Goal: Navigation & Orientation: Find specific page/section

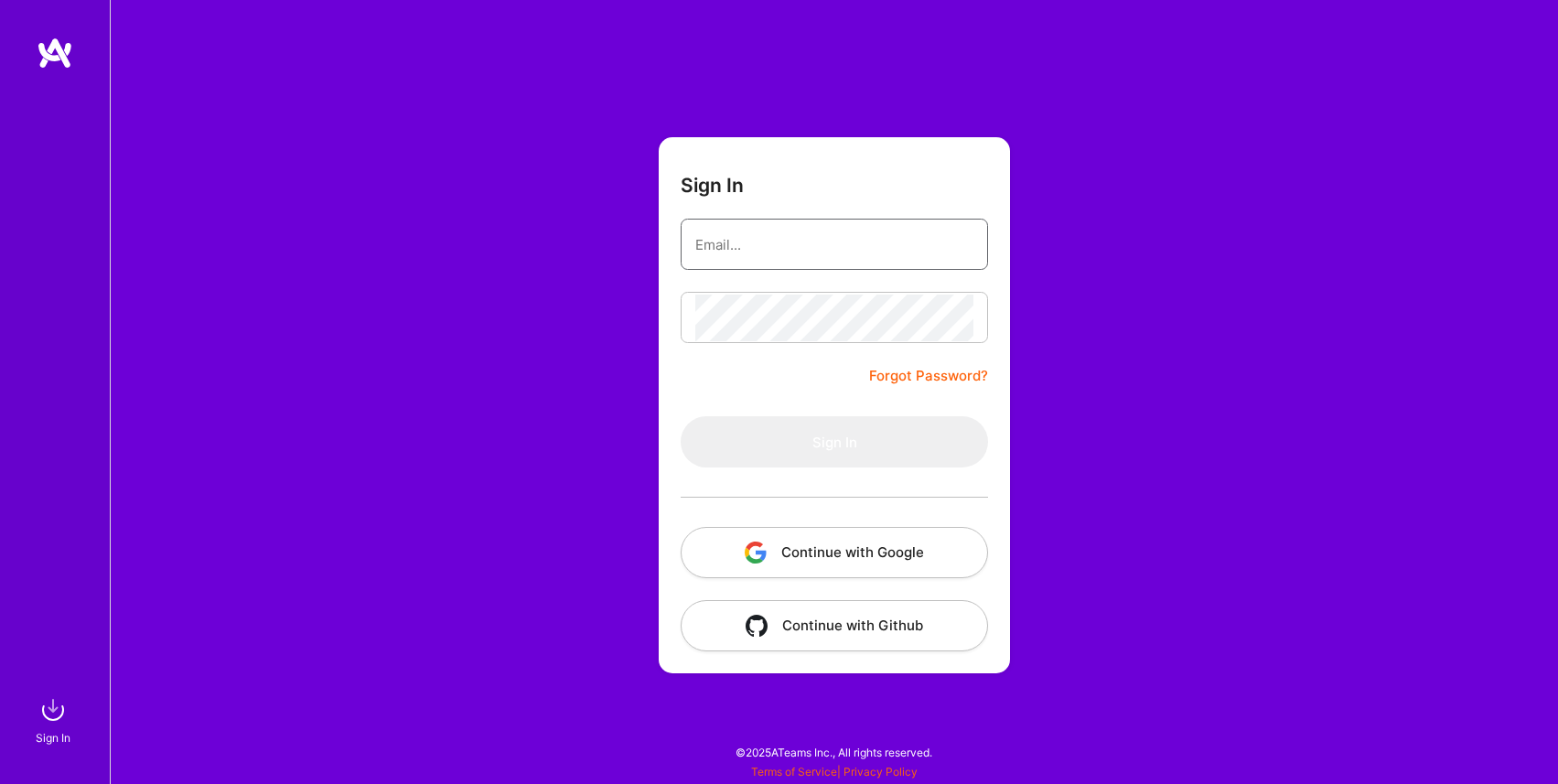
type input "[EMAIL_ADDRESS][DOMAIN_NAME]"
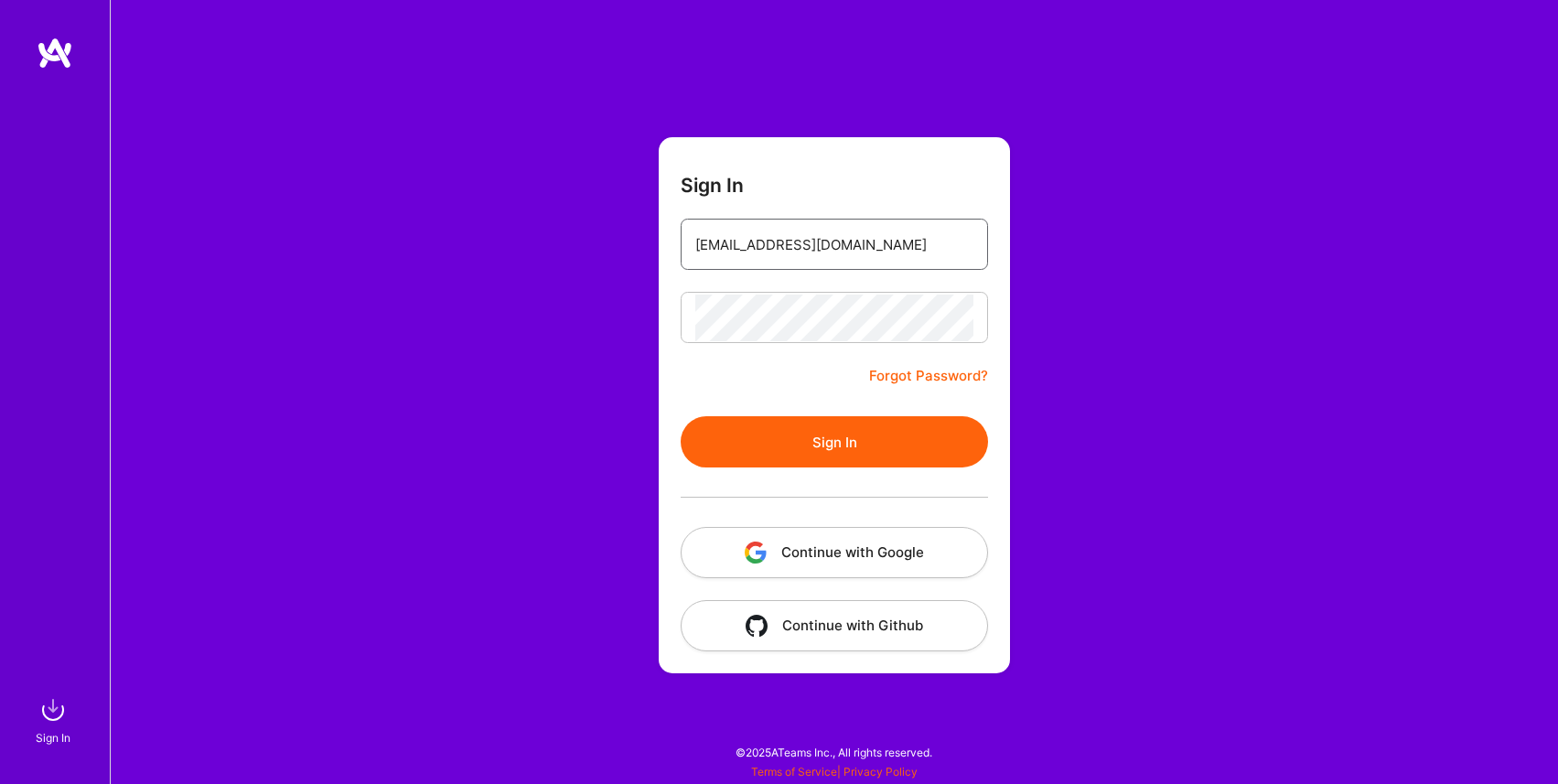
click at [873, 255] on input "[EMAIL_ADDRESS][DOMAIN_NAME]" at bounding box center [834, 245] width 278 height 47
click at [847, 452] on button "Sign In" at bounding box center [834, 441] width 308 height 51
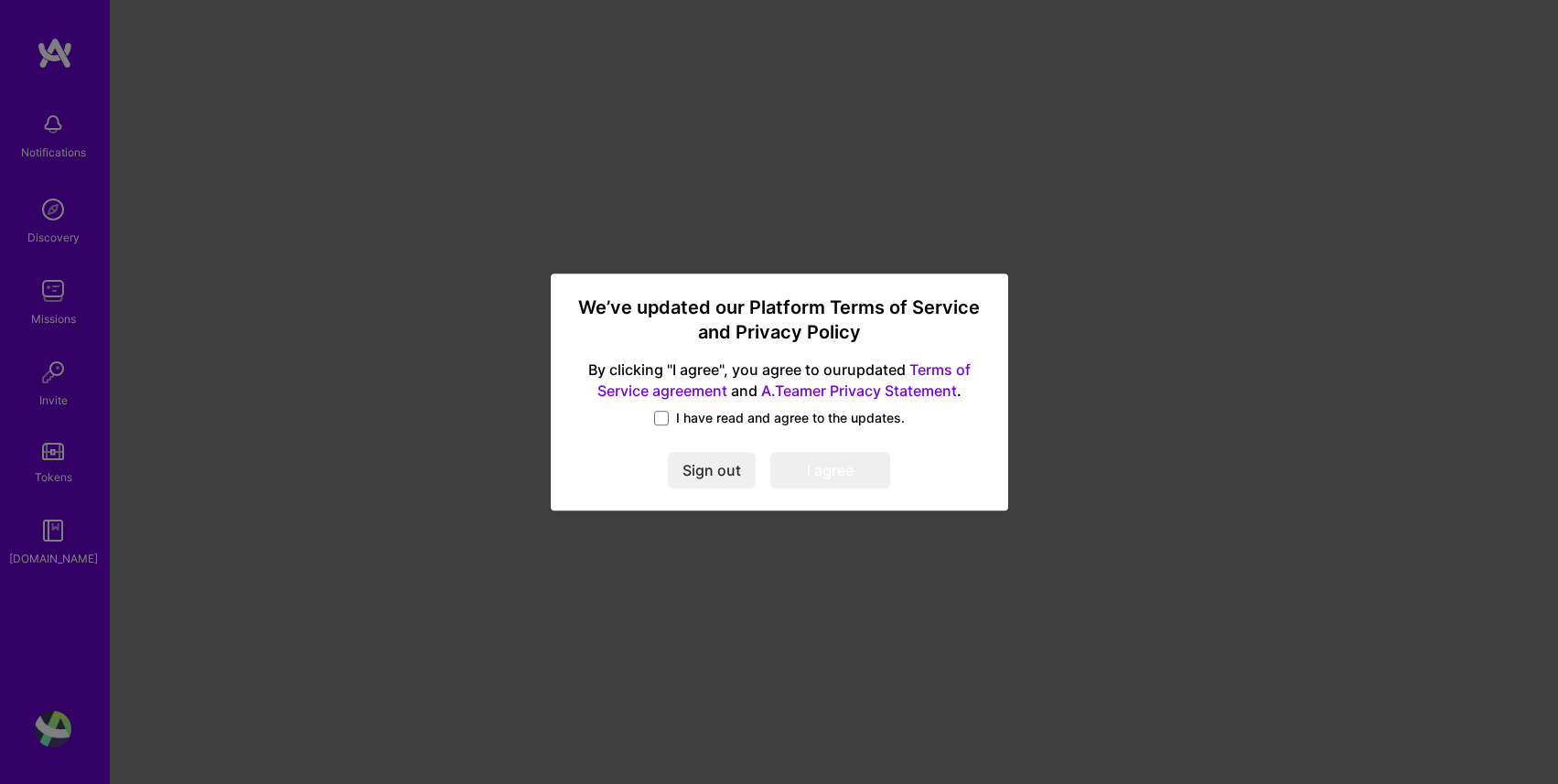
click at [754, 418] on span "I have read and agree to the updates." at bounding box center [790, 418] width 229 height 19
click at [0, 0] on input "I have read and agree to the updates." at bounding box center [0, 0] width 0 height 0
click at [810, 458] on button "I agree" at bounding box center [830, 471] width 120 height 36
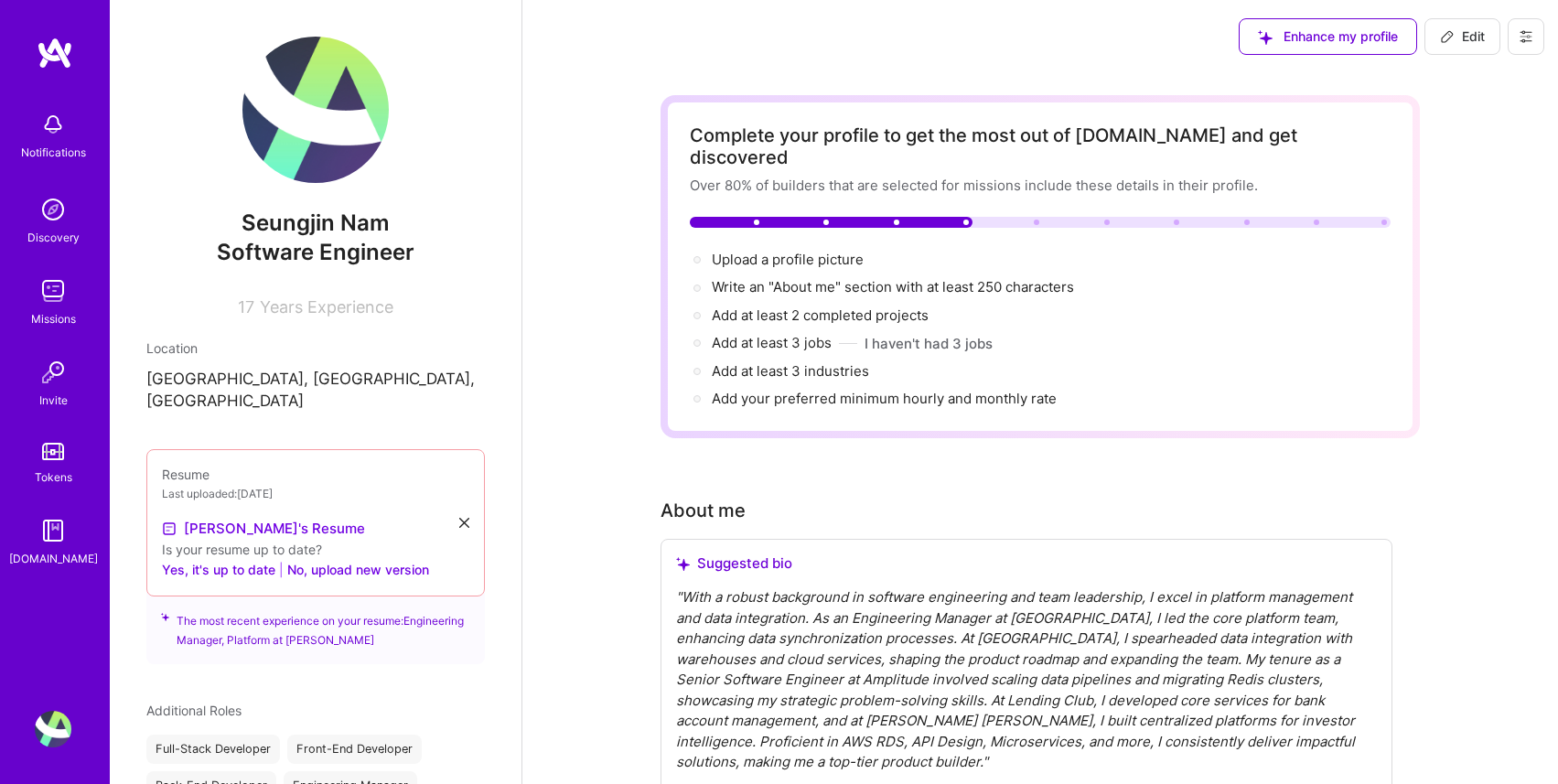
click at [62, 294] on img at bounding box center [53, 290] width 36 height 36
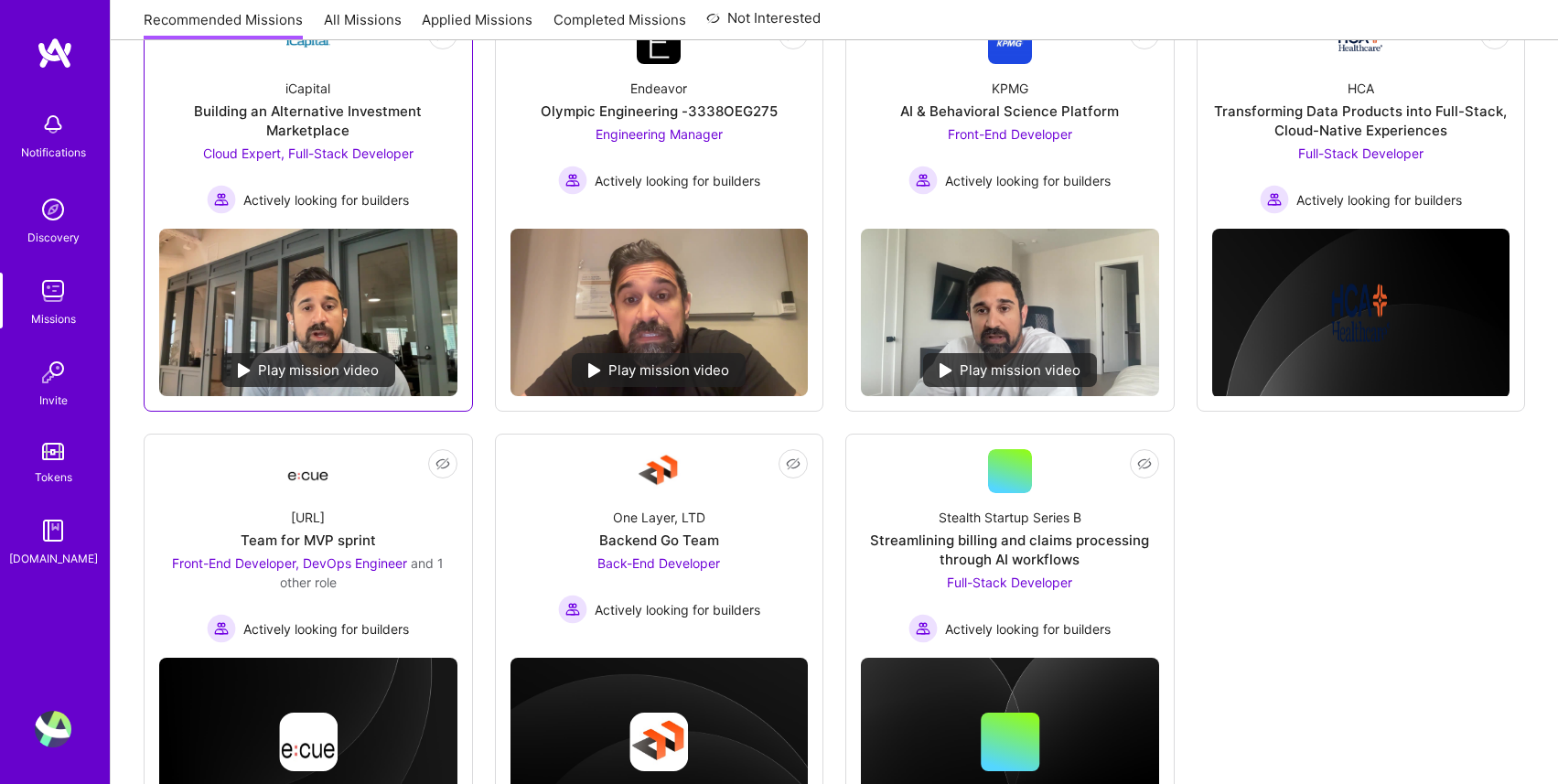
scroll to position [404, 0]
